Goal: Complete application form

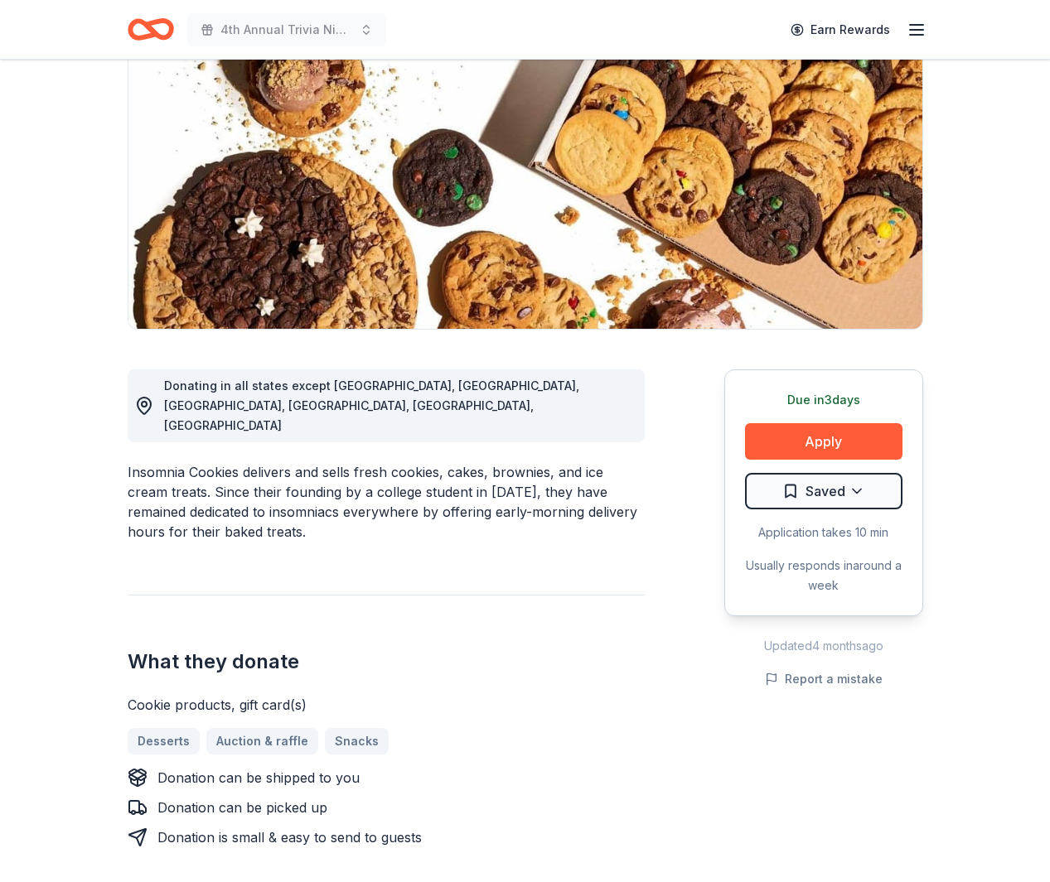
scroll to position [177, 0]
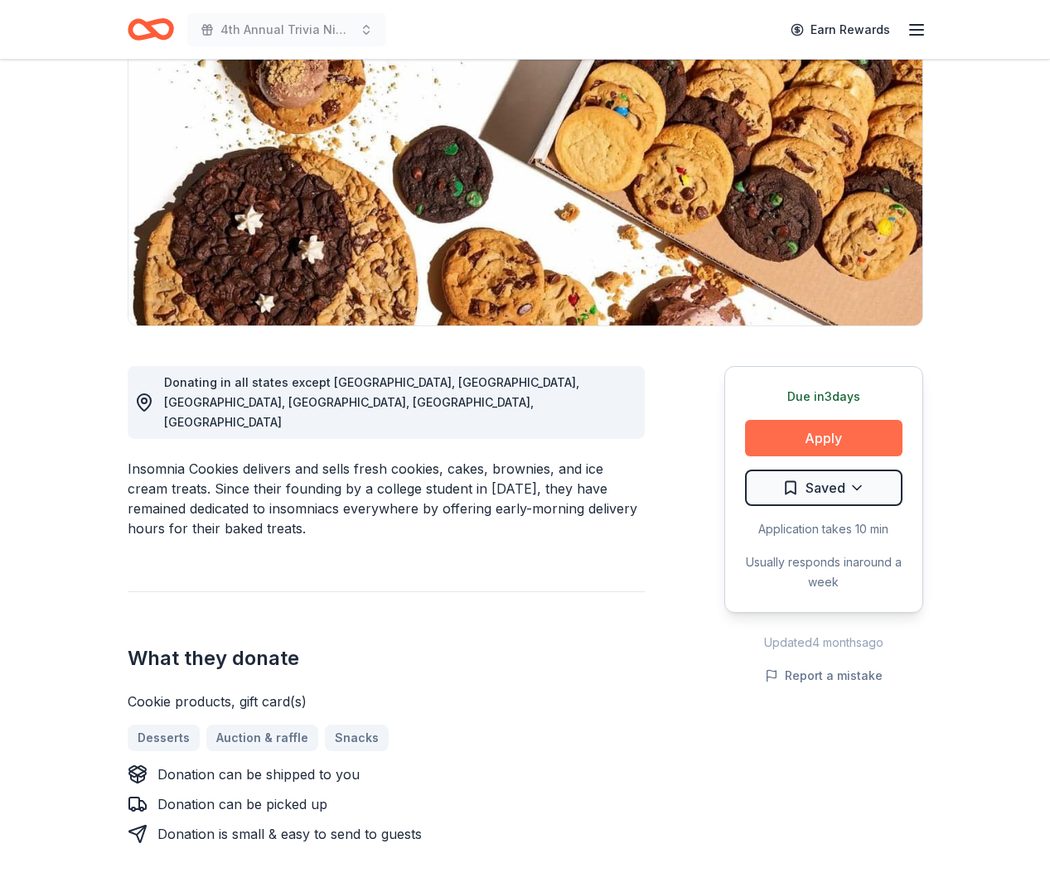
click at [784, 432] on button "Apply" at bounding box center [823, 438] width 157 height 36
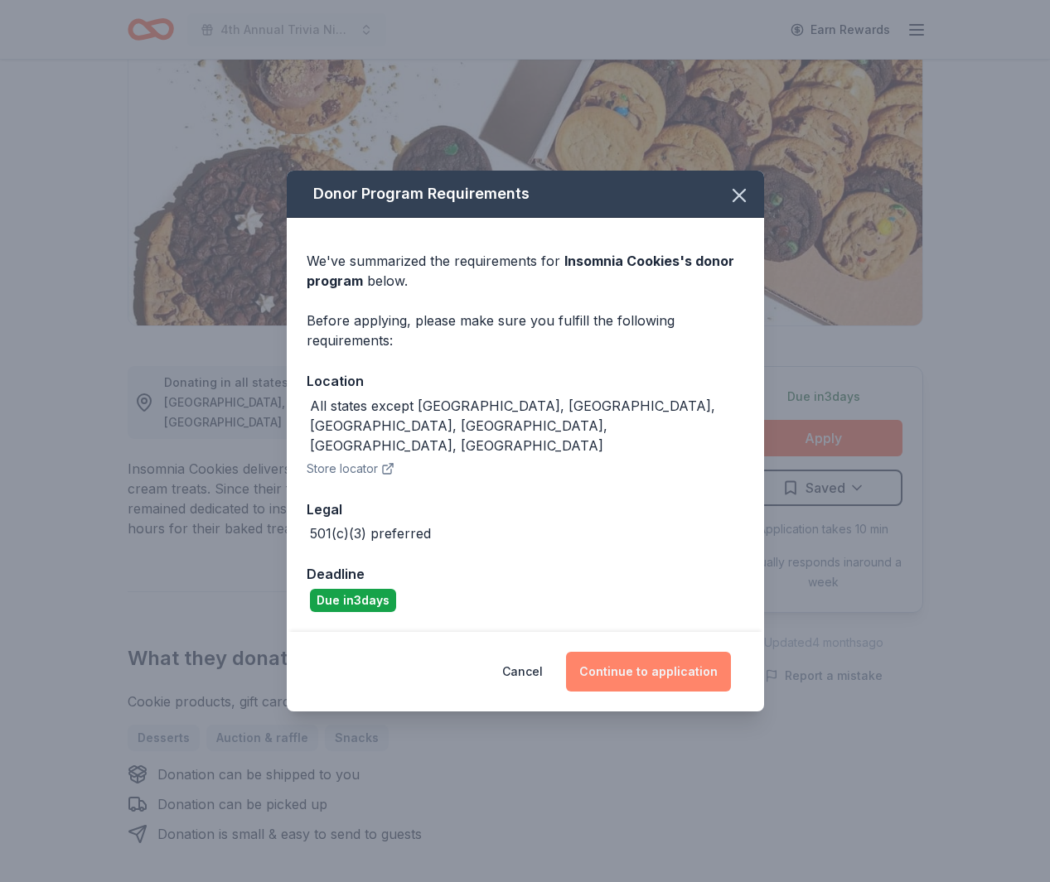
click at [610, 652] on button "Continue to application" at bounding box center [648, 672] width 165 height 40
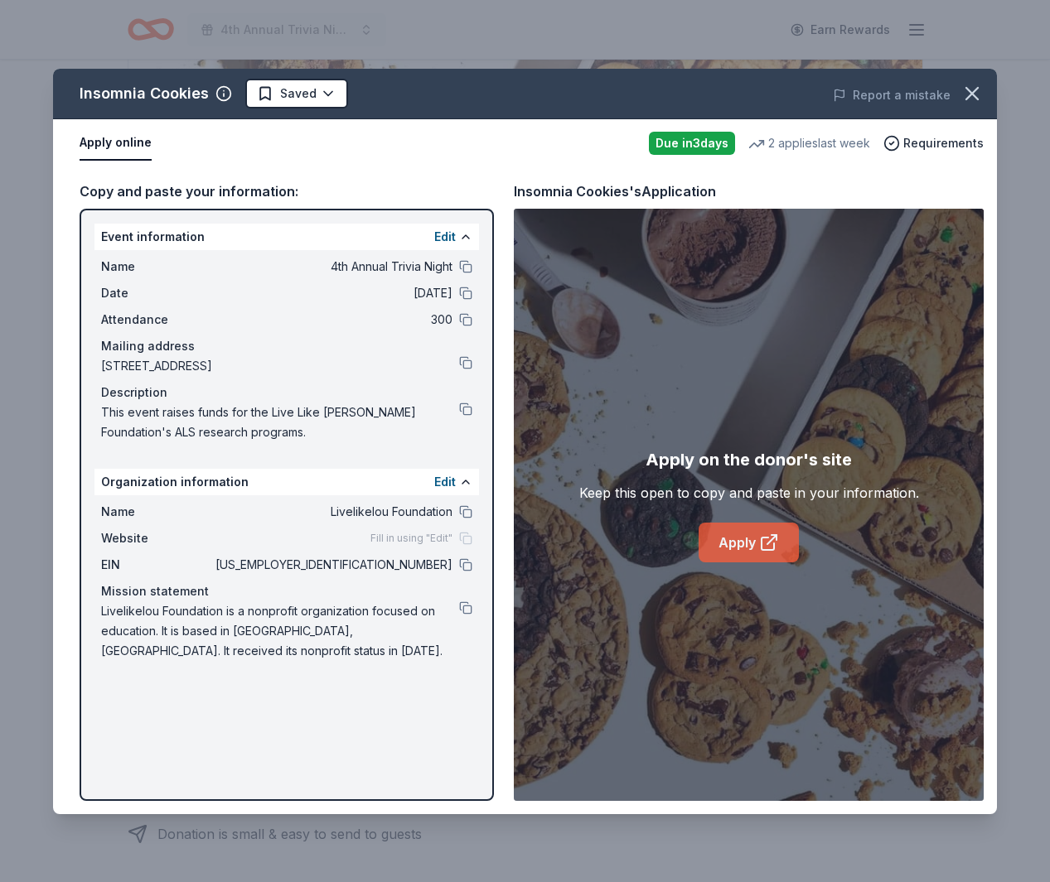
click at [729, 533] on link "Apply" at bounding box center [748, 543] width 100 height 40
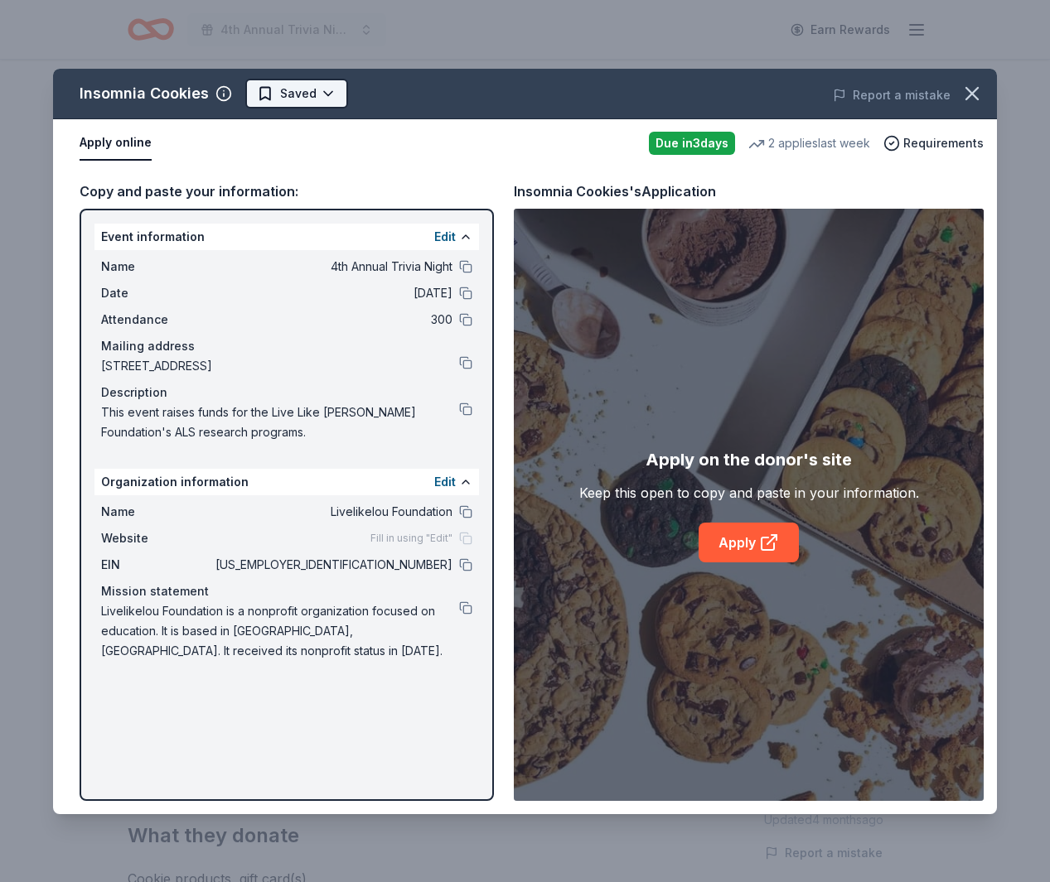
click at [325, 94] on html "<1% 4th Annual Trivia Night Earn Rewards Due [DATE] Share Insomnia Cookies 4.7 …" at bounding box center [525, 441] width 1050 height 882
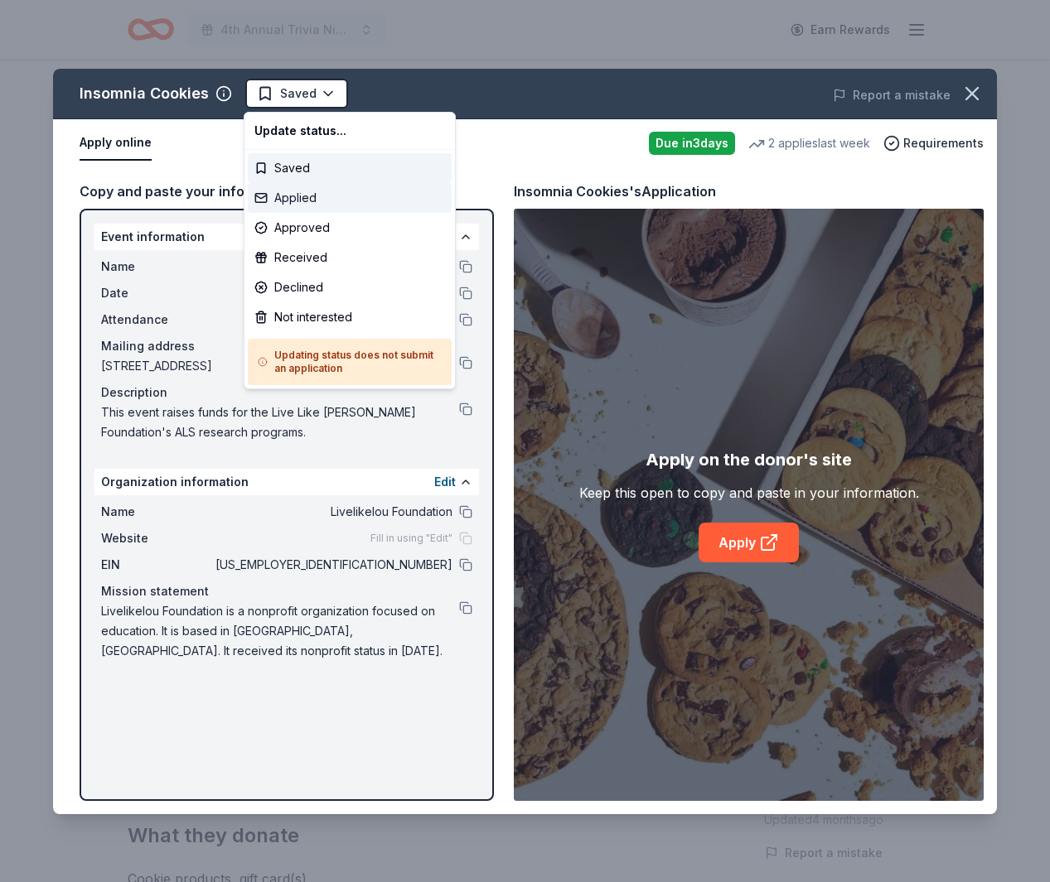
click at [304, 195] on div "Applied" at bounding box center [350, 198] width 204 height 30
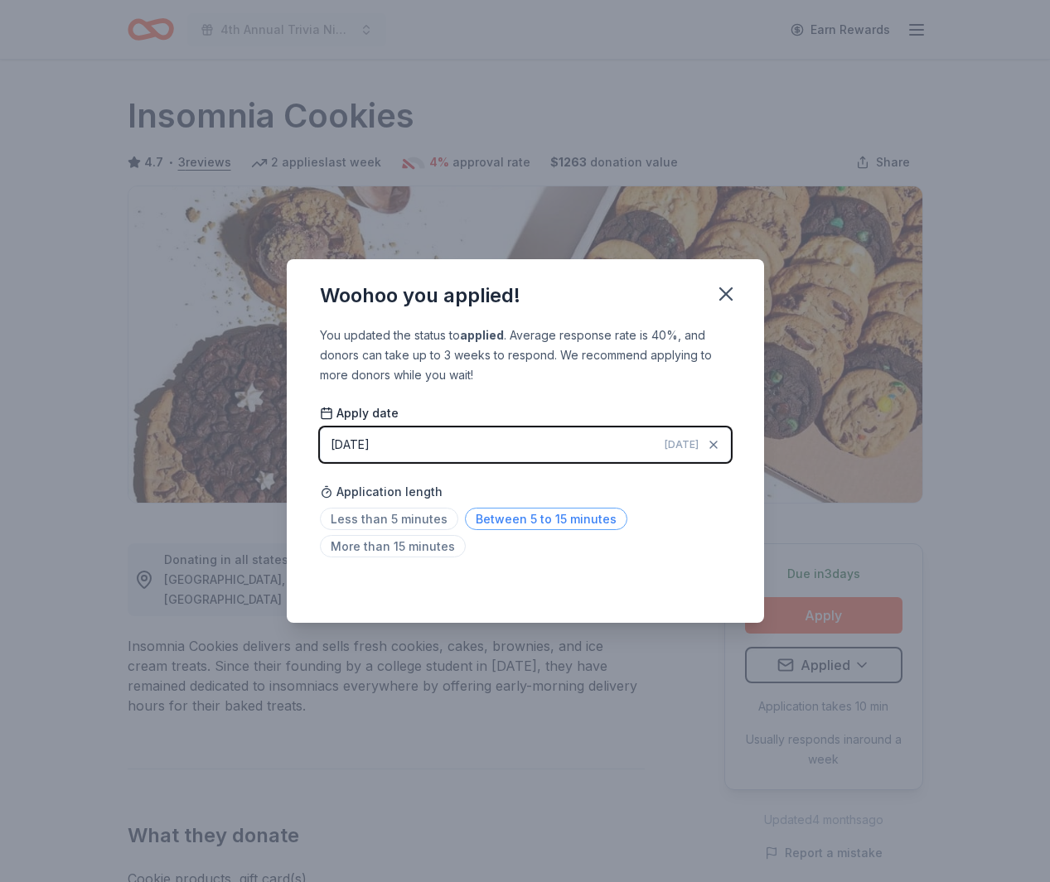
click at [490, 515] on span "Between 5 to 15 minutes" at bounding box center [546, 519] width 162 height 22
click at [721, 294] on icon "button" at bounding box center [725, 293] width 23 height 23
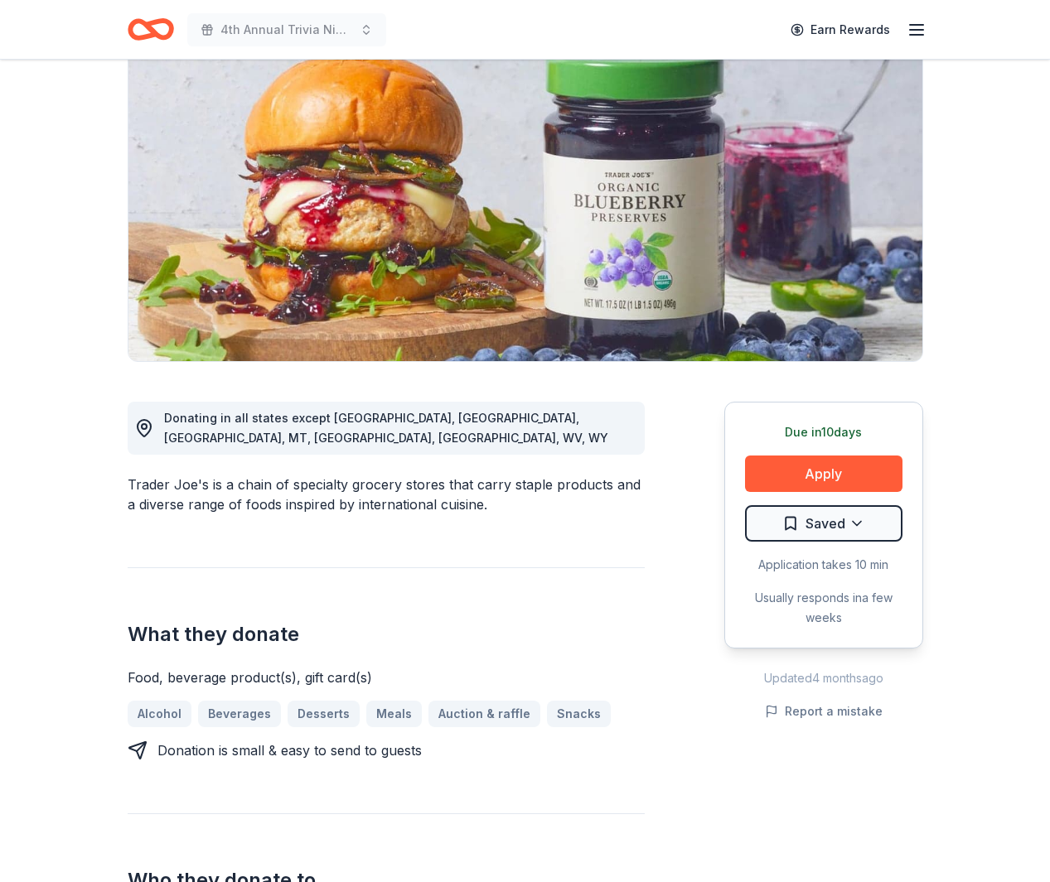
scroll to position [163, 0]
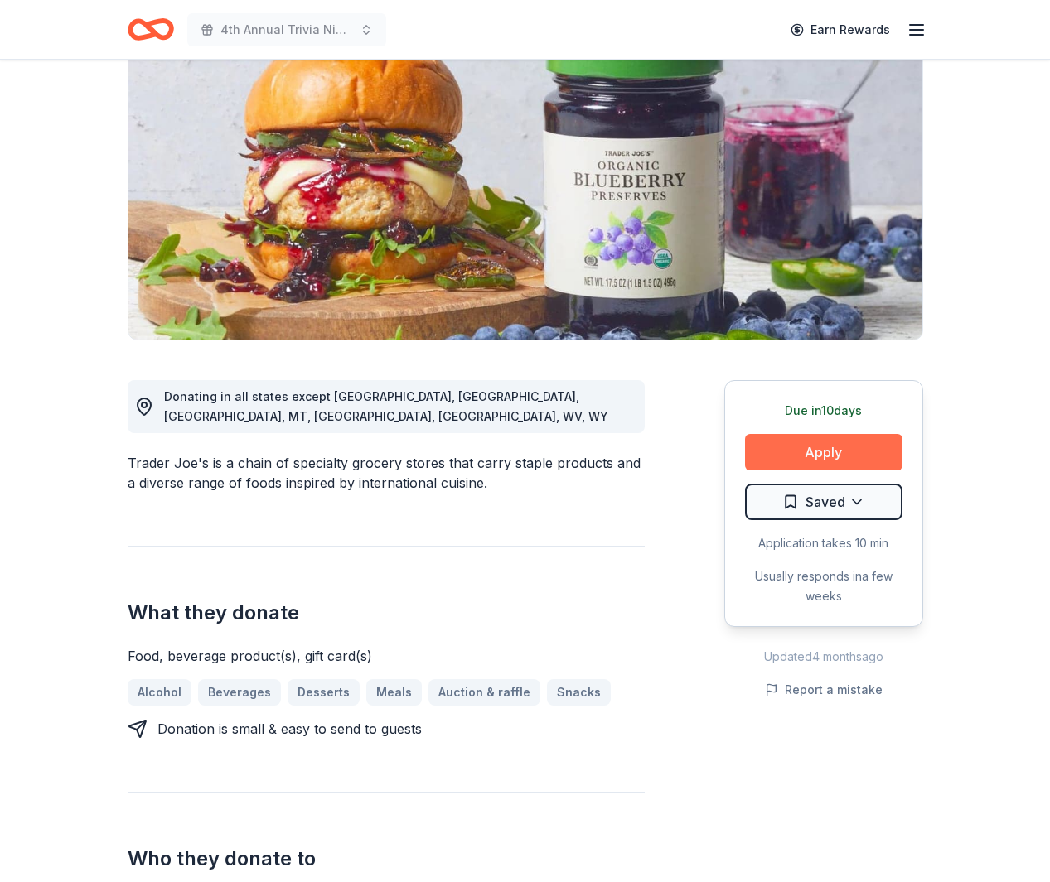
click at [845, 458] on button "Apply" at bounding box center [823, 452] width 157 height 36
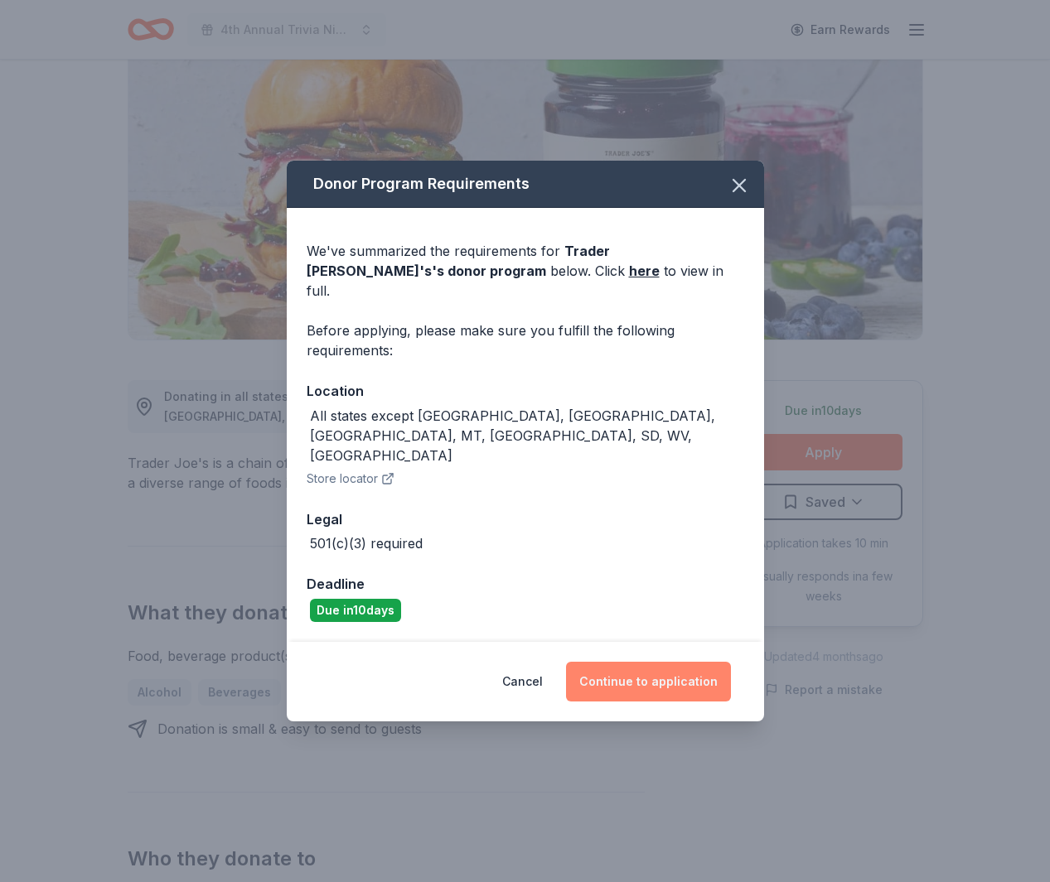
click at [631, 662] on button "Continue to application" at bounding box center [648, 682] width 165 height 40
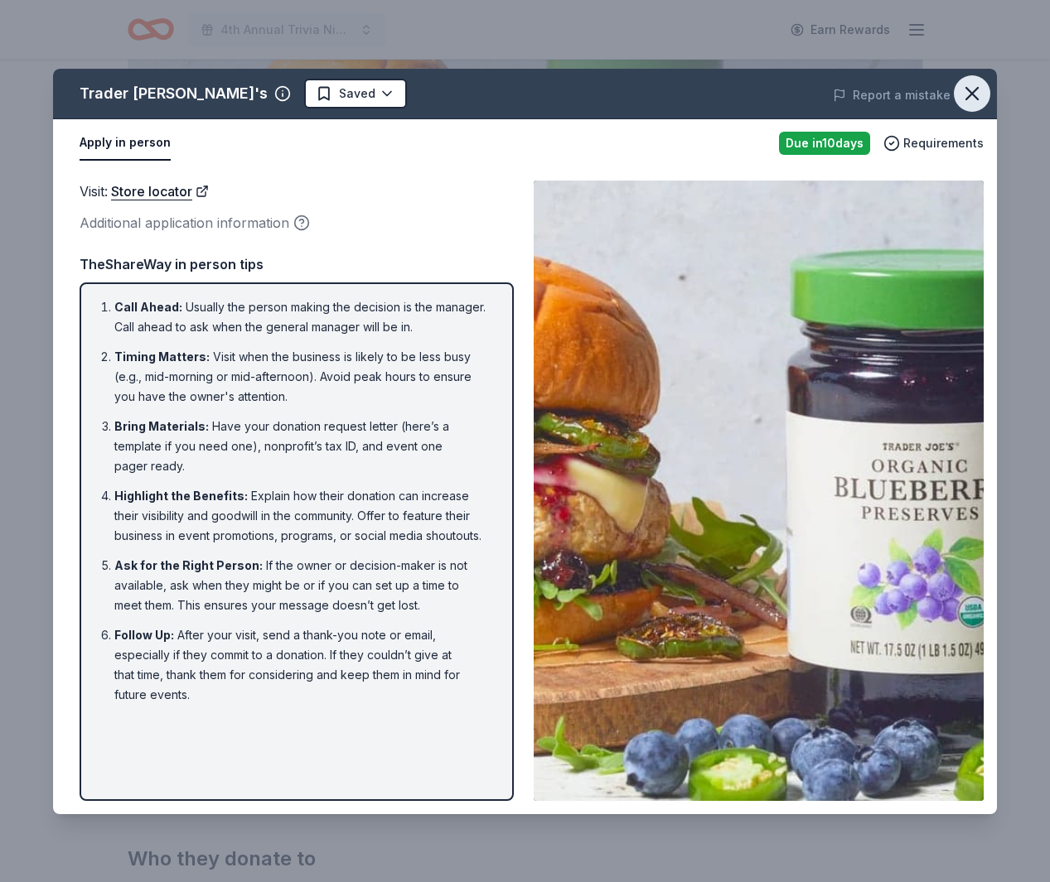
click at [967, 93] on icon "button" at bounding box center [971, 93] width 23 height 23
